Goal: Task Accomplishment & Management: Use online tool/utility

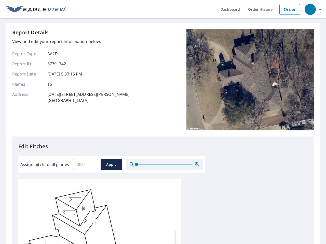
click at [163, 122] on div "Report Details View and edit your report information below. Report Type AA2D Re…" at bounding box center [162, 83] width 301 height 108
click at [310, 9] on div "button" at bounding box center [309, 9] width 11 height 11
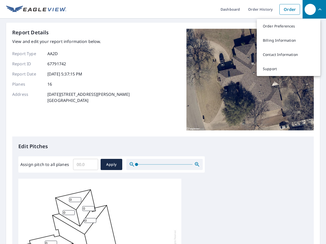
click at [86, 165] on input "Assign pitch to all planes" at bounding box center [85, 165] width 25 height 14
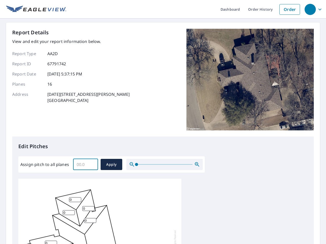
click at [111, 165] on span "Apply" at bounding box center [111, 165] width 13 height 6
click at [197, 165] on icon "button" at bounding box center [197, 165] width 6 height 6
